Goal: Task Accomplishment & Management: Use online tool/utility

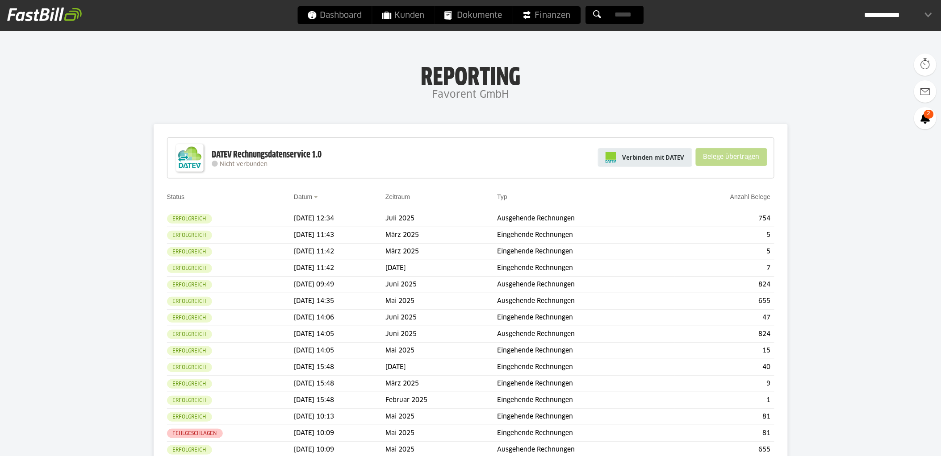
click at [681, 156] on span "Verbinden mit DATEV" at bounding box center [654, 157] width 62 height 9
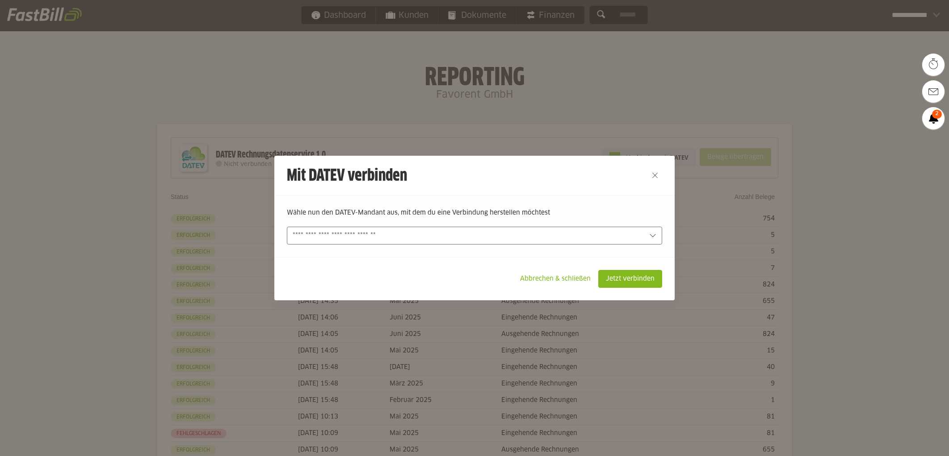
click at [474, 235] on input "text" at bounding box center [468, 236] width 351 height 10
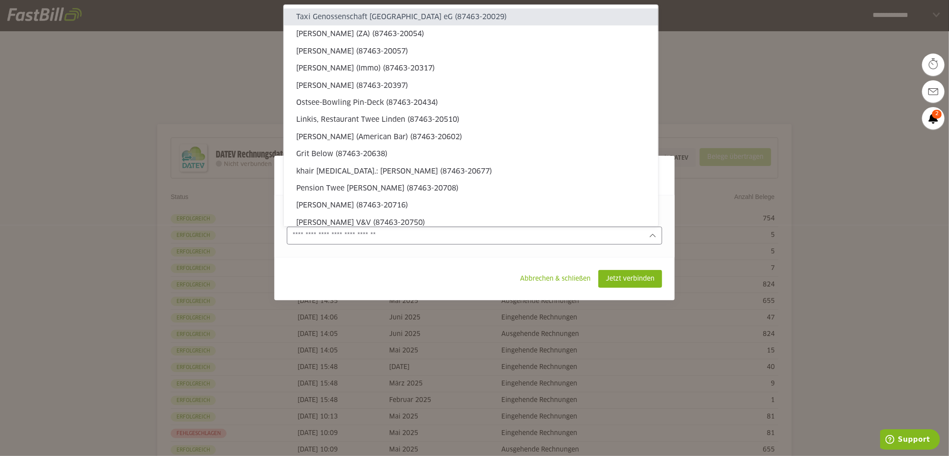
type sl-option "87463-20029"
type sl-option "87463-20054"
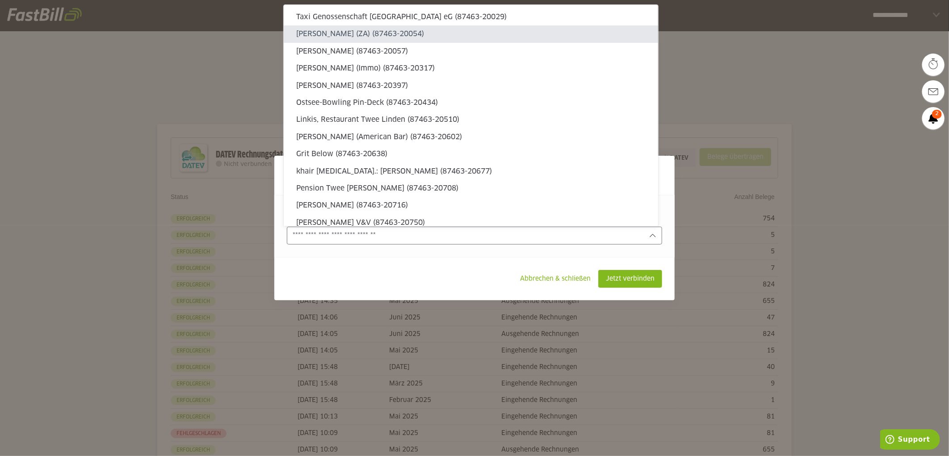
type sl-option "87463-21904"
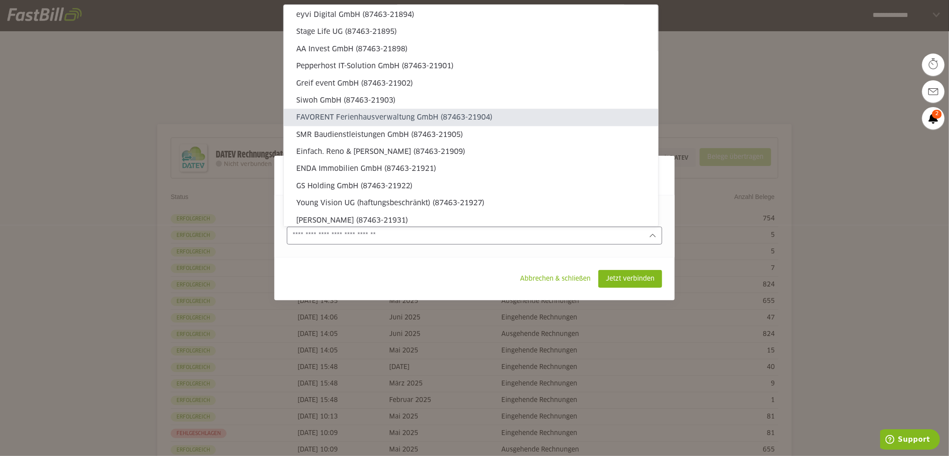
click at [329, 113] on slot "FAVORENT Ferienhausverwaltung GmbH (87463-21904)" at bounding box center [473, 118] width 355 height 10
type input "**********"
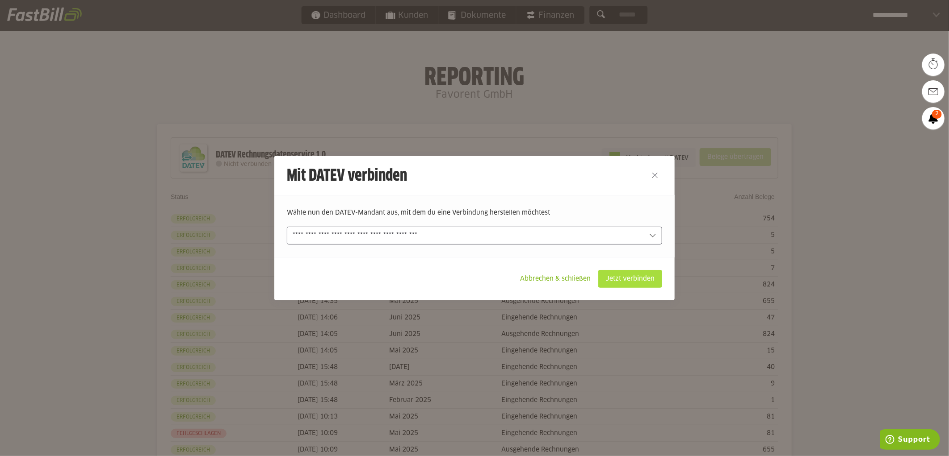
click at [636, 277] on slot "Jetzt verbinden" at bounding box center [629, 279] width 63 height 17
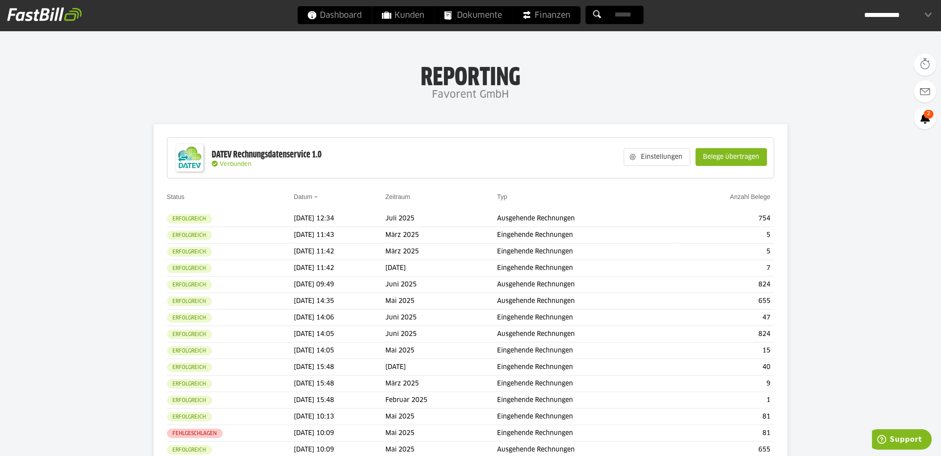
drag, startPoint x: 714, startPoint y: 157, endPoint x: 745, endPoint y: 162, distance: 31.6
click at [714, 157] on slot "Belege übertragen" at bounding box center [731, 157] width 71 height 17
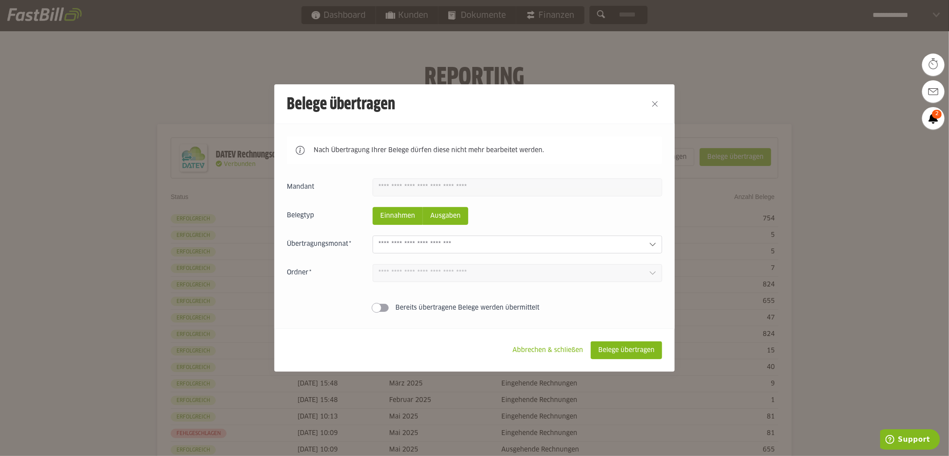
click at [456, 214] on slot "Ausgaben" at bounding box center [445, 216] width 45 height 17
click at [506, 242] on input "text" at bounding box center [509, 245] width 263 height 10
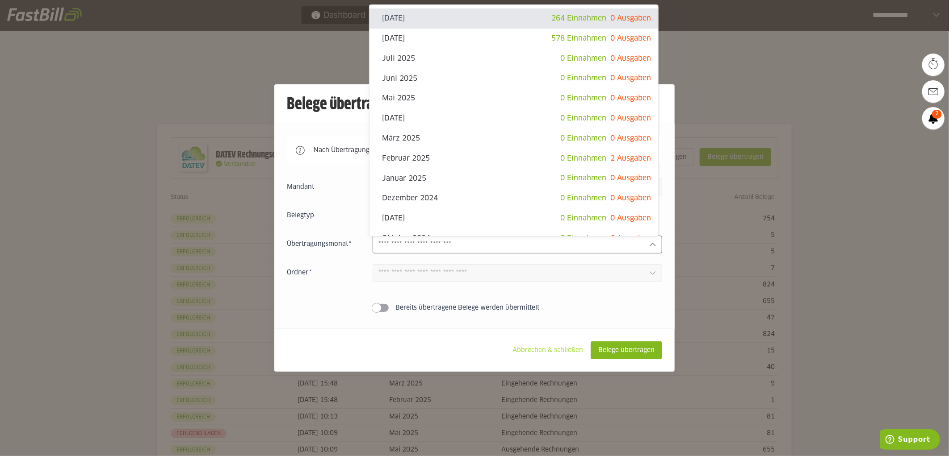
click at [547, 351] on slot "Abbrechen & schließen" at bounding box center [547, 350] width 85 height 17
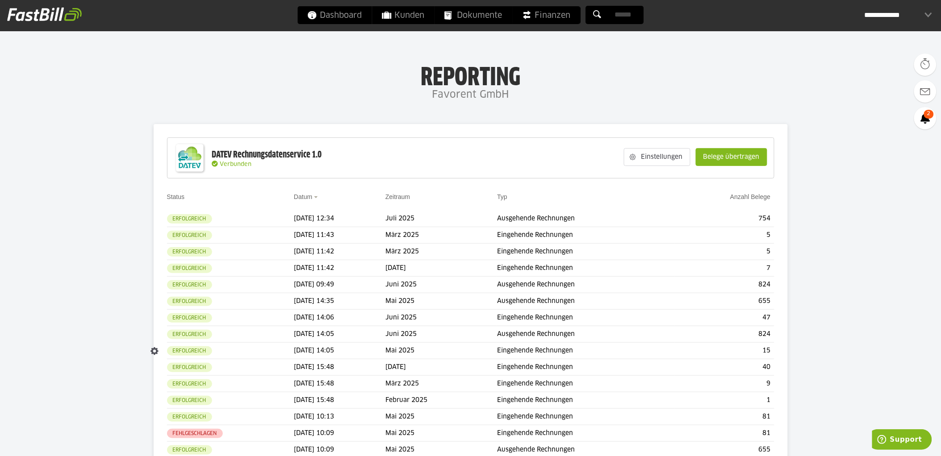
drag, startPoint x: 542, startPoint y: 353, endPoint x: 237, endPoint y: 1, distance: 465.7
click at [542, 353] on td "Eingehende Rechnungen" at bounding box center [585, 351] width 177 height 17
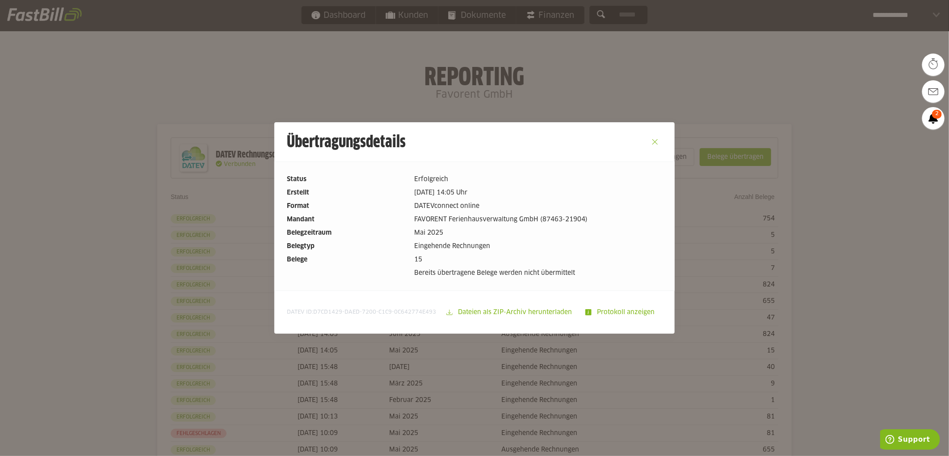
click at [649, 144] on button "Close" at bounding box center [655, 142] width 14 height 14
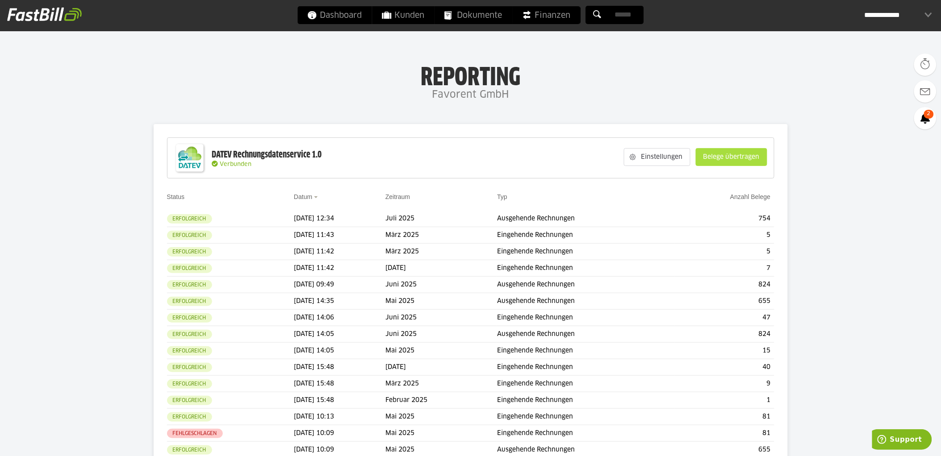
click at [742, 150] on slot "Belege übertragen" at bounding box center [731, 157] width 71 height 17
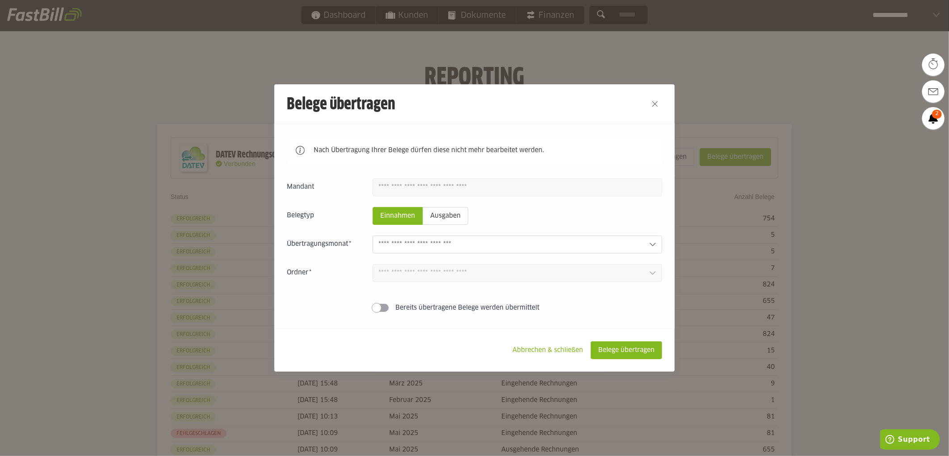
click at [476, 247] on input "text" at bounding box center [509, 245] width 263 height 10
click at [539, 348] on slot "Abbrechen & schließen" at bounding box center [547, 350] width 85 height 17
